Goal: Task Accomplishment & Management: Manage account settings

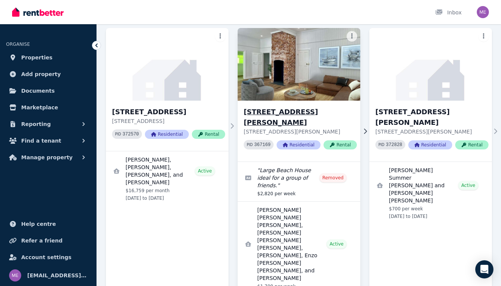
scroll to position [54, 0]
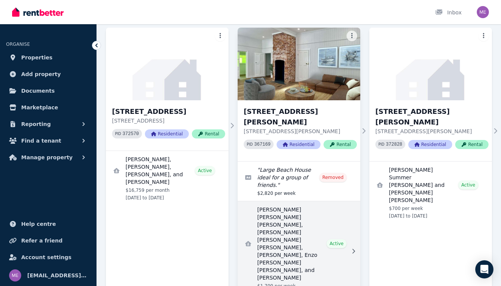
click at [282, 225] on link "View details for Federico Eugenio Rodolfo Piva Rodriguez, Jom Regana, Arnau Fig…" at bounding box center [299, 251] width 123 height 100
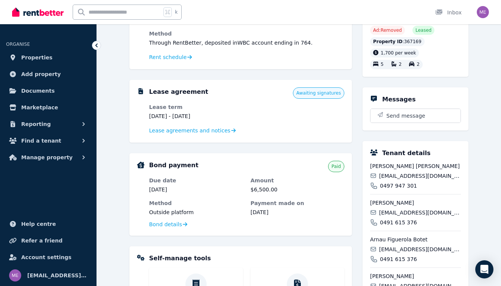
scroll to position [229, 0]
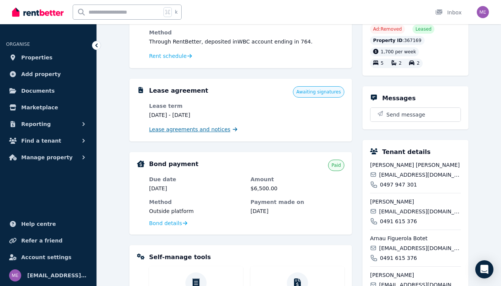
click at [189, 131] on span "Lease agreements and notices" at bounding box center [189, 130] width 81 height 8
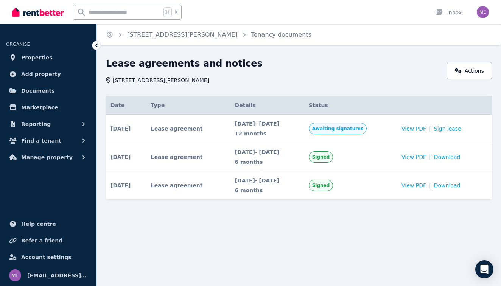
click at [364, 129] on span "Awaiting signatures" at bounding box center [337, 129] width 51 height 6
click at [188, 34] on link "[STREET_ADDRESS][PERSON_NAME]" at bounding box center [182, 34] width 111 height 7
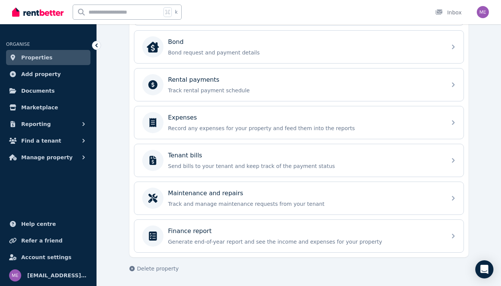
scroll to position [285, 0]
click at [45, 14] on img at bounding box center [37, 11] width 51 height 11
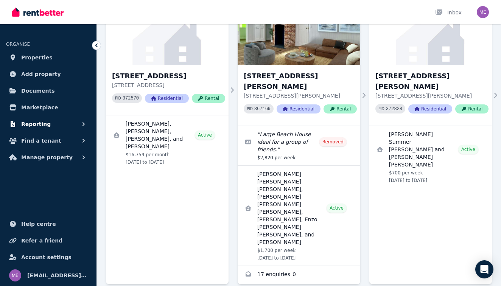
scroll to position [89, 0]
click at [84, 126] on icon "button" at bounding box center [84, 124] width 8 height 8
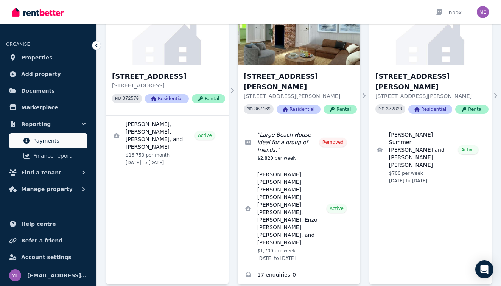
click at [55, 139] on span "Payments" at bounding box center [58, 140] width 51 height 9
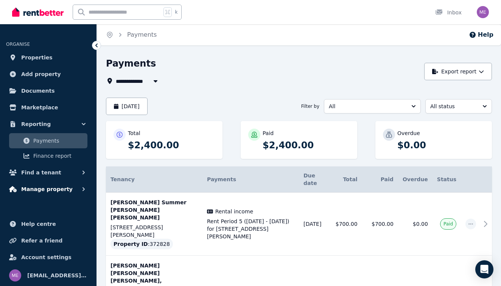
click at [75, 188] on button "Manage property" at bounding box center [48, 189] width 84 height 15
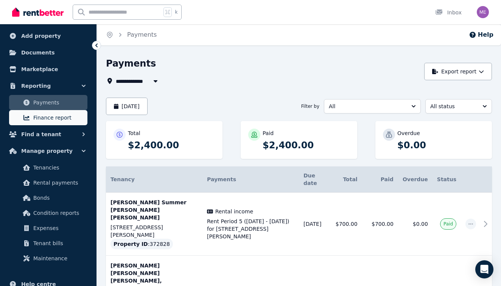
click at [37, 115] on span "Finance report" at bounding box center [58, 117] width 51 height 9
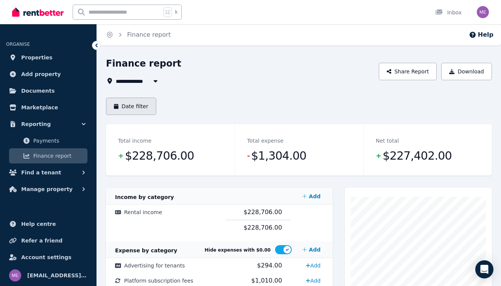
click at [129, 108] on button "Date filter" at bounding box center [131, 106] width 50 height 17
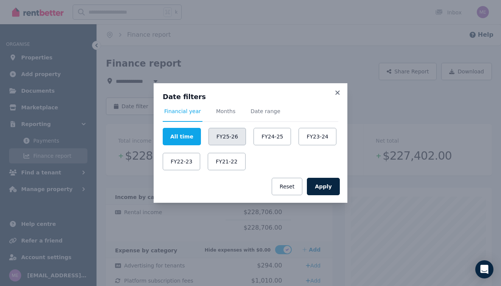
click at [229, 140] on button "FY25-26" at bounding box center [227, 136] width 37 height 17
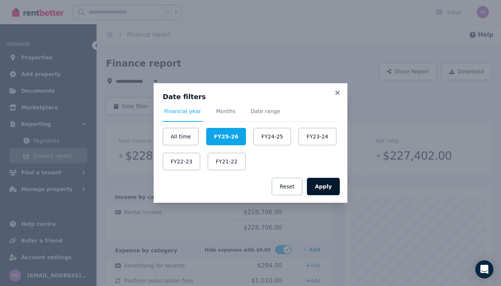
click at [326, 184] on button "Apply" at bounding box center [323, 186] width 33 height 17
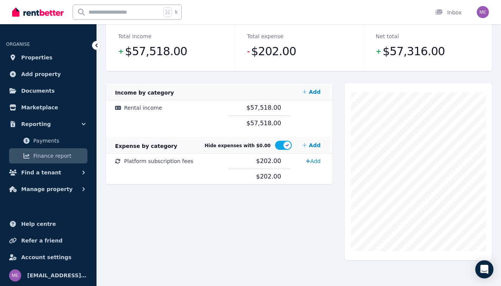
scroll to position [104, 0]
